Goal: Transaction & Acquisition: Purchase product/service

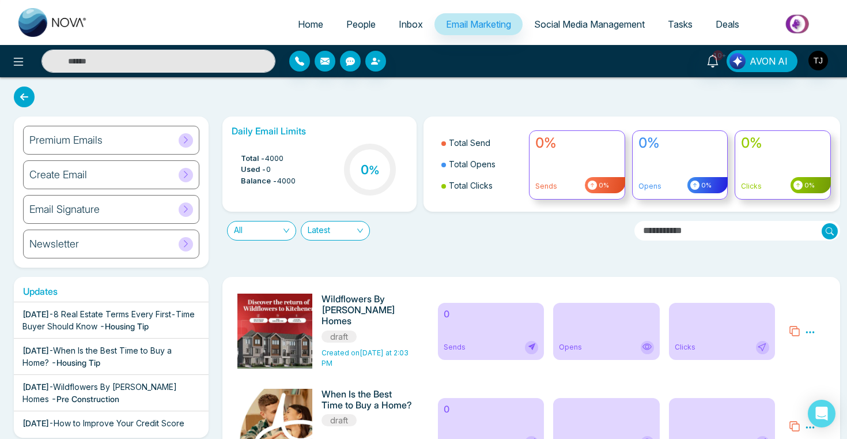
scroll to position [89, 0]
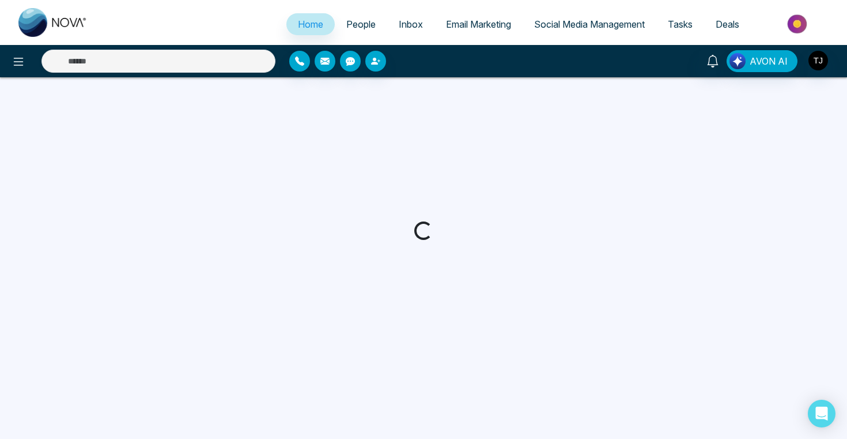
select select "*"
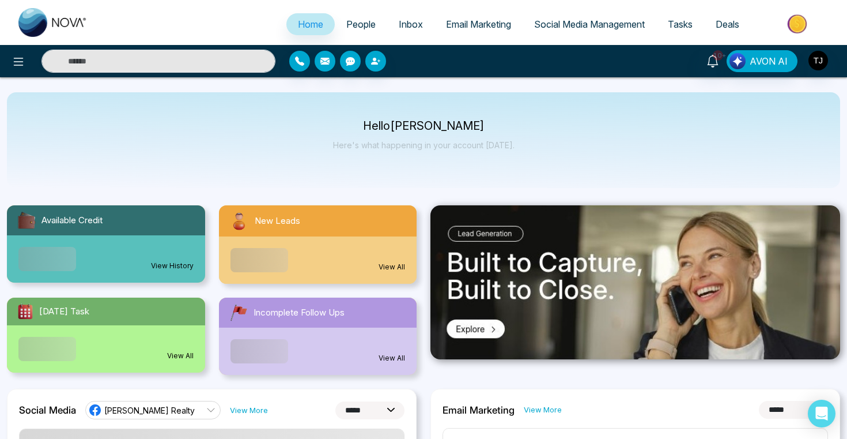
click at [799, 22] on img at bounding box center [799, 24] width 84 height 26
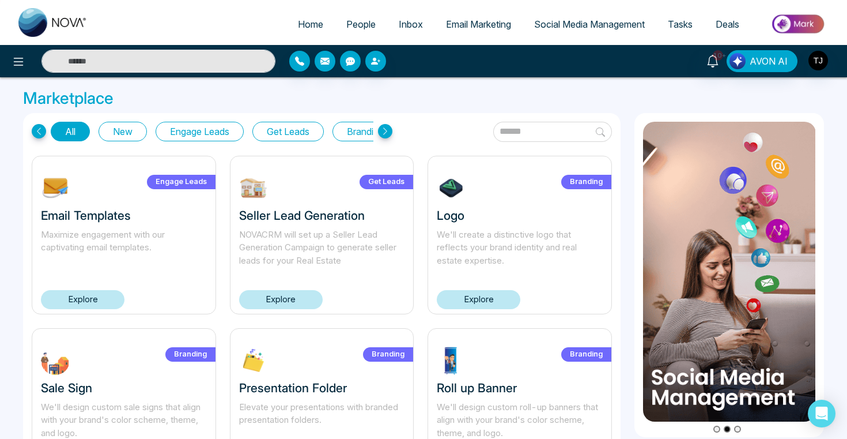
click at [103, 299] on link "Explore" at bounding box center [83, 299] width 84 height 19
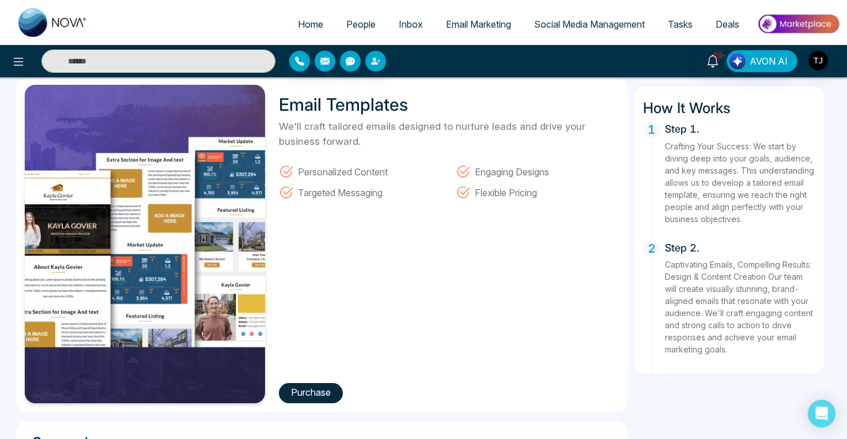
scroll to position [44, 0]
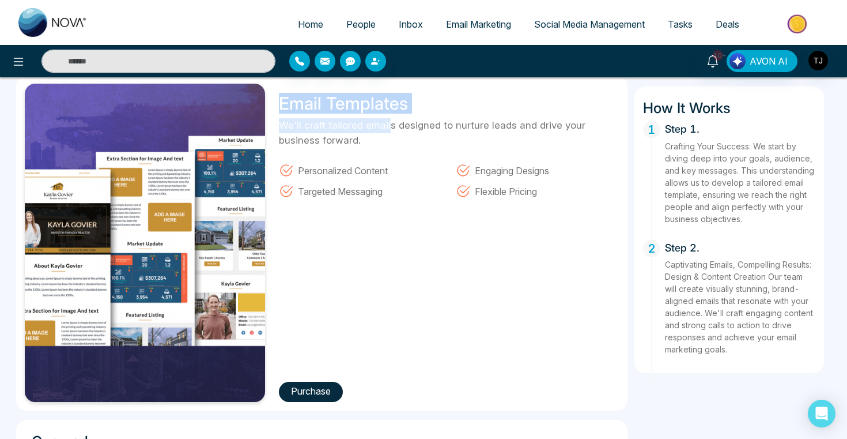
drag, startPoint x: 280, startPoint y: 104, endPoint x: 389, endPoint y: 121, distance: 110.8
click at [389, 121] on div "Email Templates We'll craft tailored emails designed to nurture leads and drive…" at bounding box center [445, 243] width 346 height 318
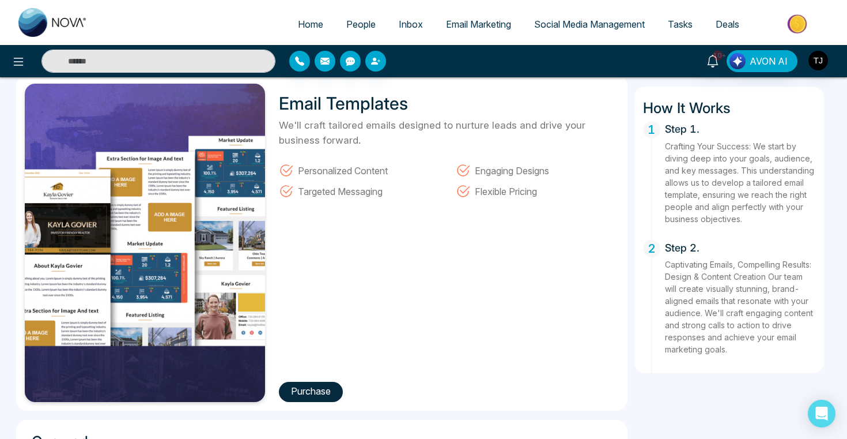
click at [363, 154] on div "We'll craft tailored emails designed to nurture leads and drive your business f…" at bounding box center [448, 158] width 339 height 80
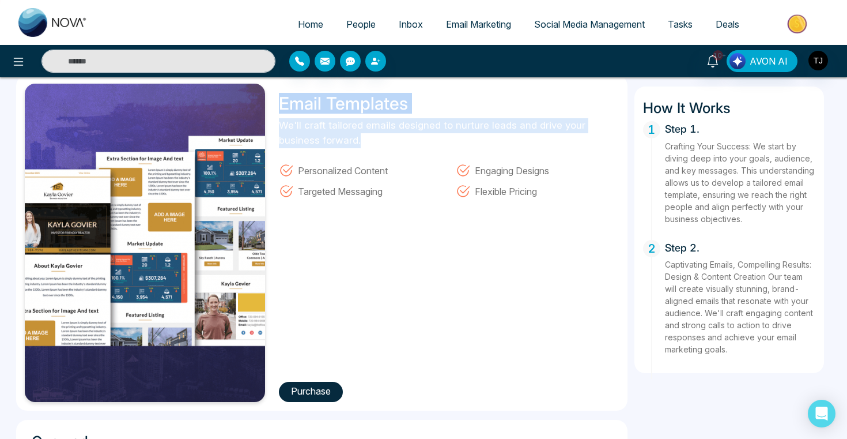
drag, startPoint x: 361, startPoint y: 144, endPoint x: 278, endPoint y: 109, distance: 90.1
click at [278, 109] on div "Email Templates We'll craft tailored emails designed to nurture leads and drive…" at bounding box center [445, 243] width 346 height 318
click at [280, 107] on h1 "Email Templates" at bounding box center [351, 103] width 144 height 21
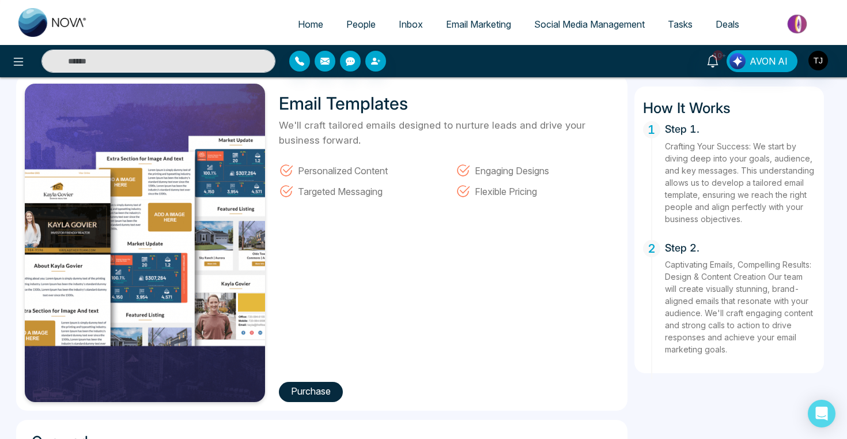
click at [284, 109] on h1 "Email Templates" at bounding box center [351, 103] width 144 height 21
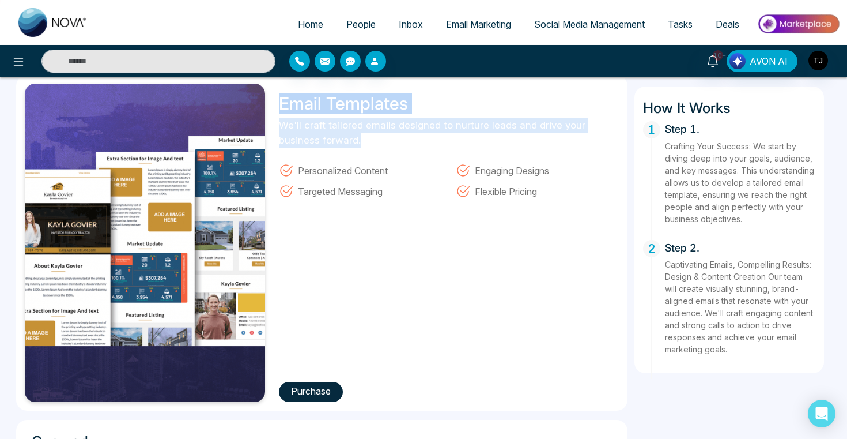
drag, startPoint x: 283, startPoint y: 105, endPoint x: 360, endPoint y: 134, distance: 81.9
click at [360, 134] on div "Email Templates We'll craft tailored emails designed to nurture leads and drive…" at bounding box center [445, 243] width 346 height 318
